Goal: Navigation & Orientation: Find specific page/section

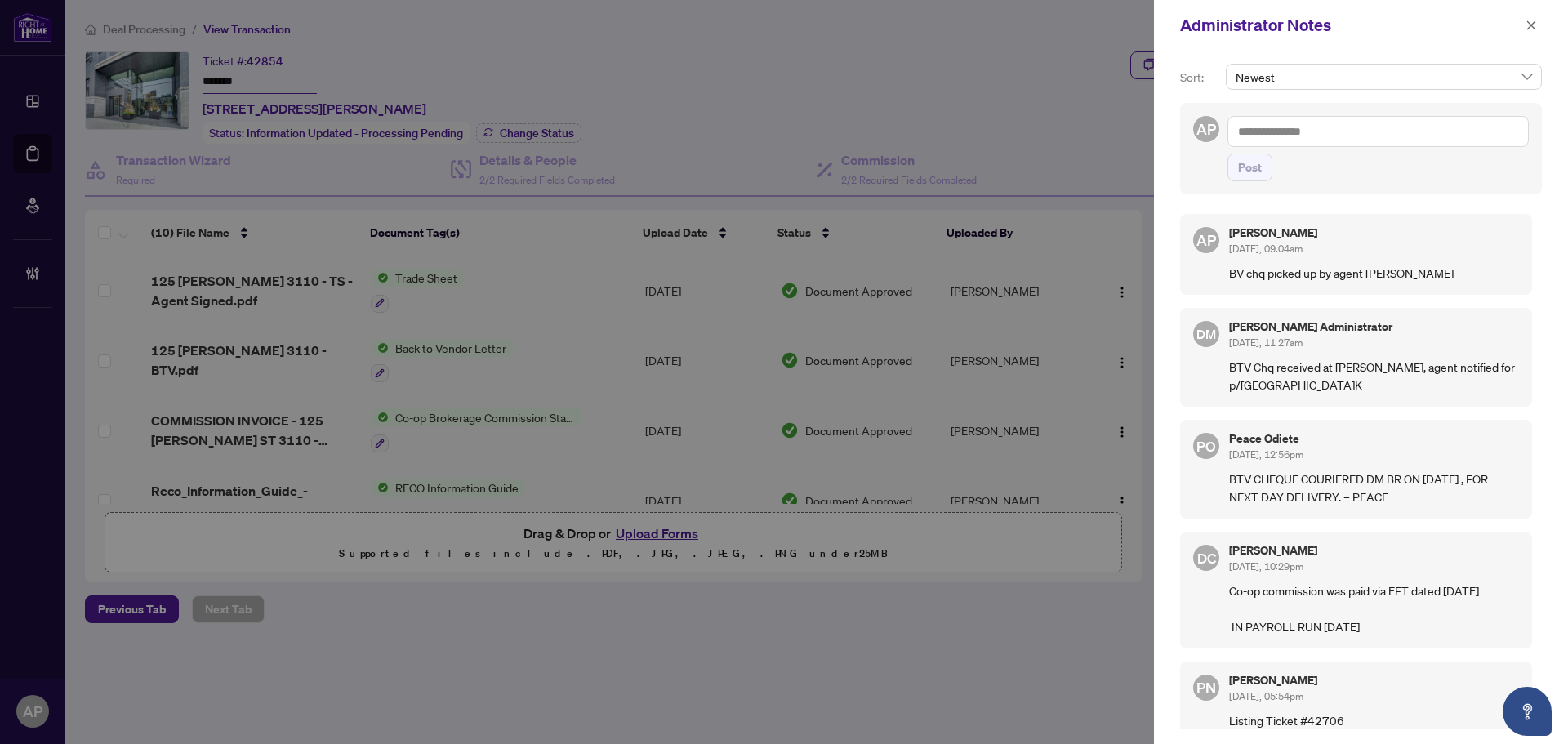
click at [1022, 89] on div at bounding box center [784, 372] width 1568 height 744
click at [1541, 18] on div "Administrator Notes" at bounding box center [1360, 25] width 414 height 51
click at [1533, 22] on icon "close" at bounding box center [1531, 25] width 12 height 12
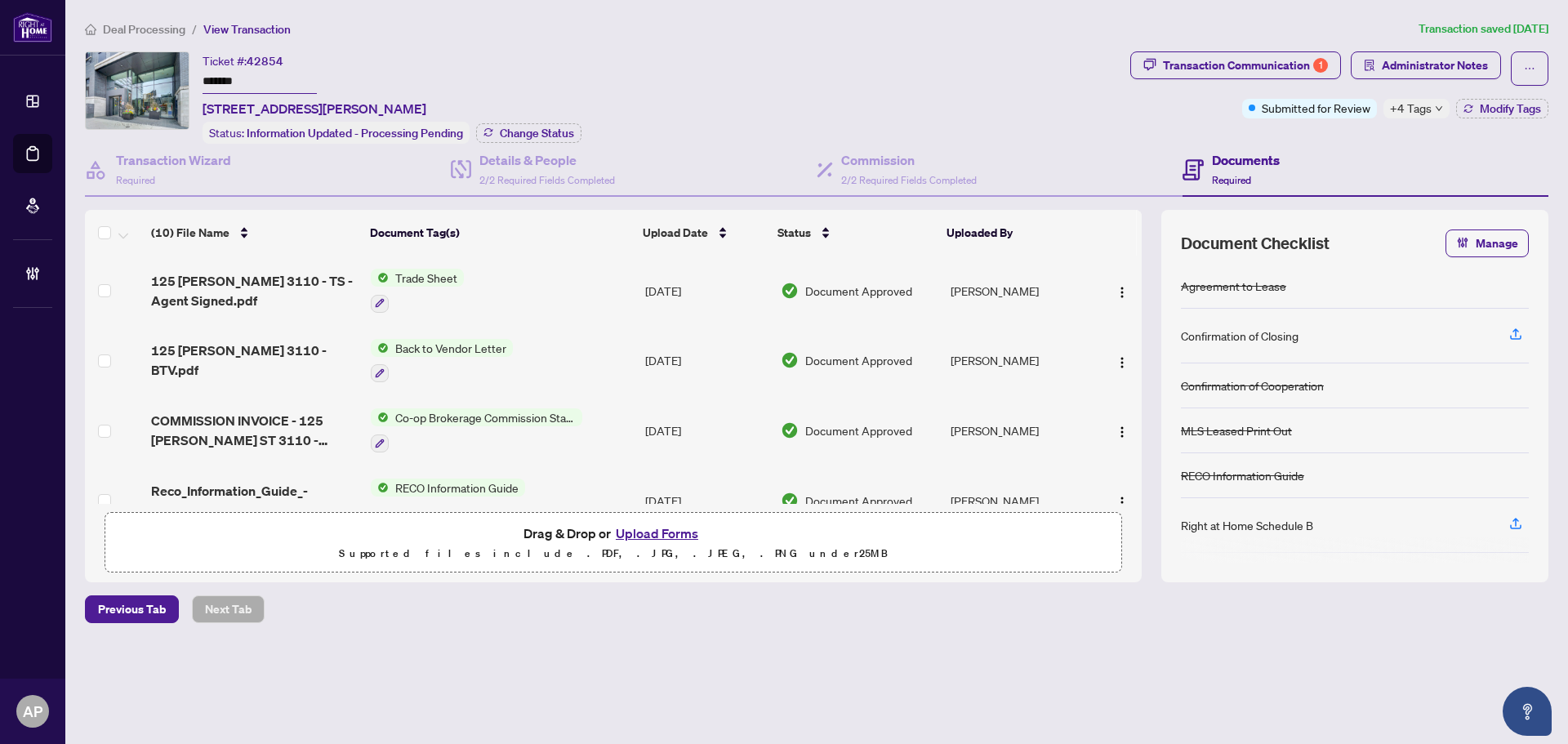
click at [976, 31] on ol "Deal Processing / View Transaction" at bounding box center [749, 28] width 1327 height 18
click at [1432, 109] on div "+4 Tags" at bounding box center [1416, 108] width 66 height 19
click at [1077, 87] on div "Ticket #: 42854 ******* 3110-125 Peter St, Toronto, Ontario M5V 0M2, Canada Sta…" at bounding box center [605, 97] width 1039 height 92
